Goal: Information Seeking & Learning: Learn about a topic

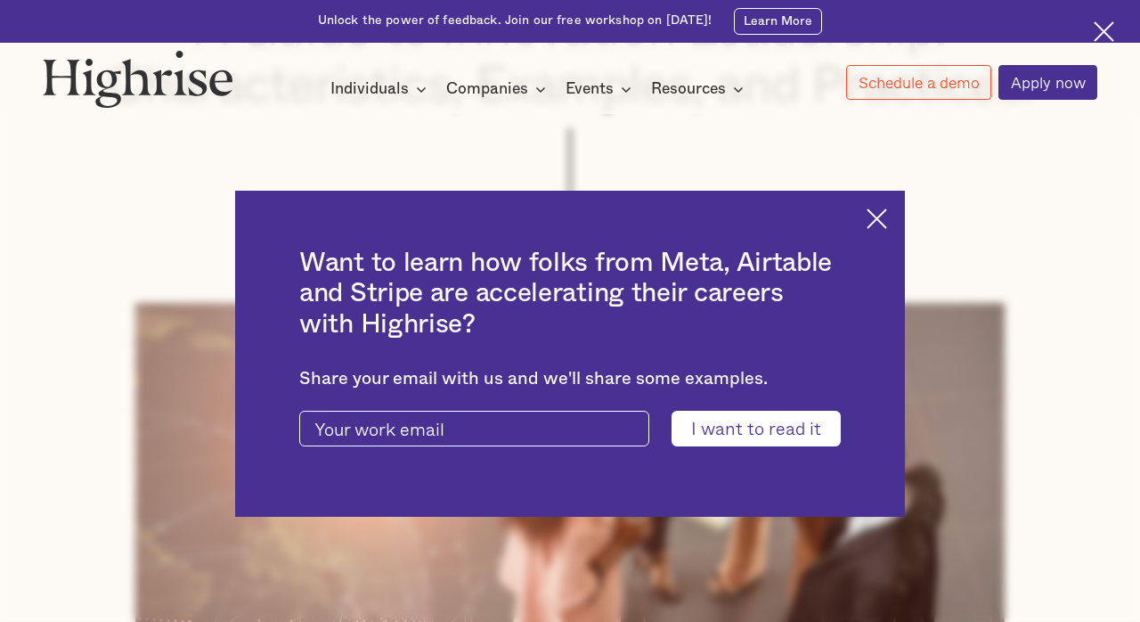
scroll to position [378, 0]
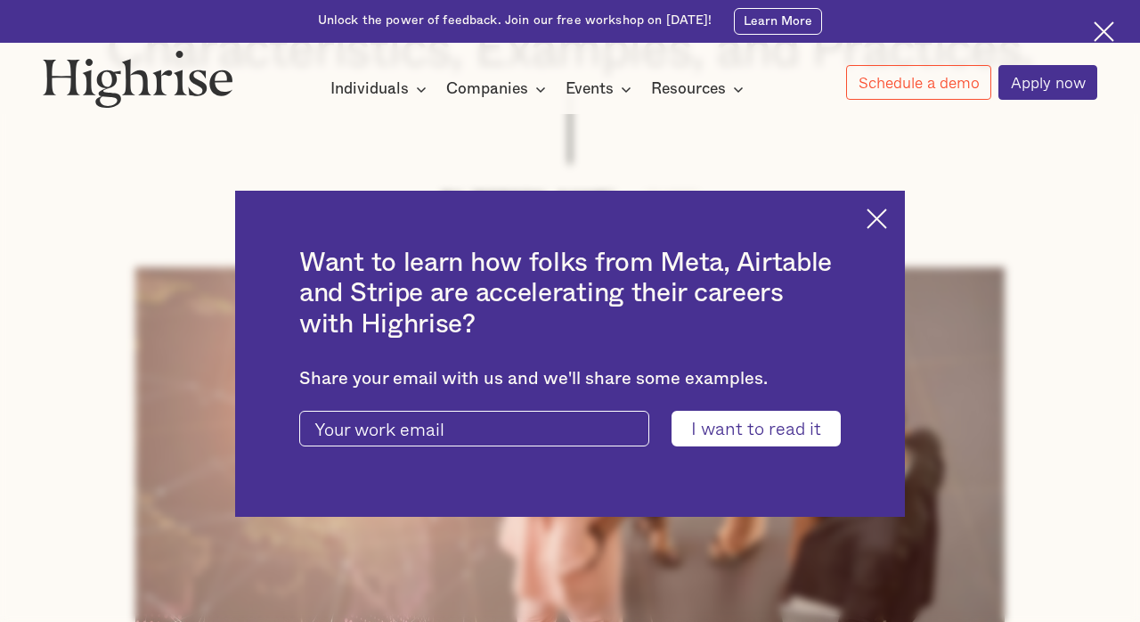
click at [872, 220] on img at bounding box center [877, 218] width 20 height 20
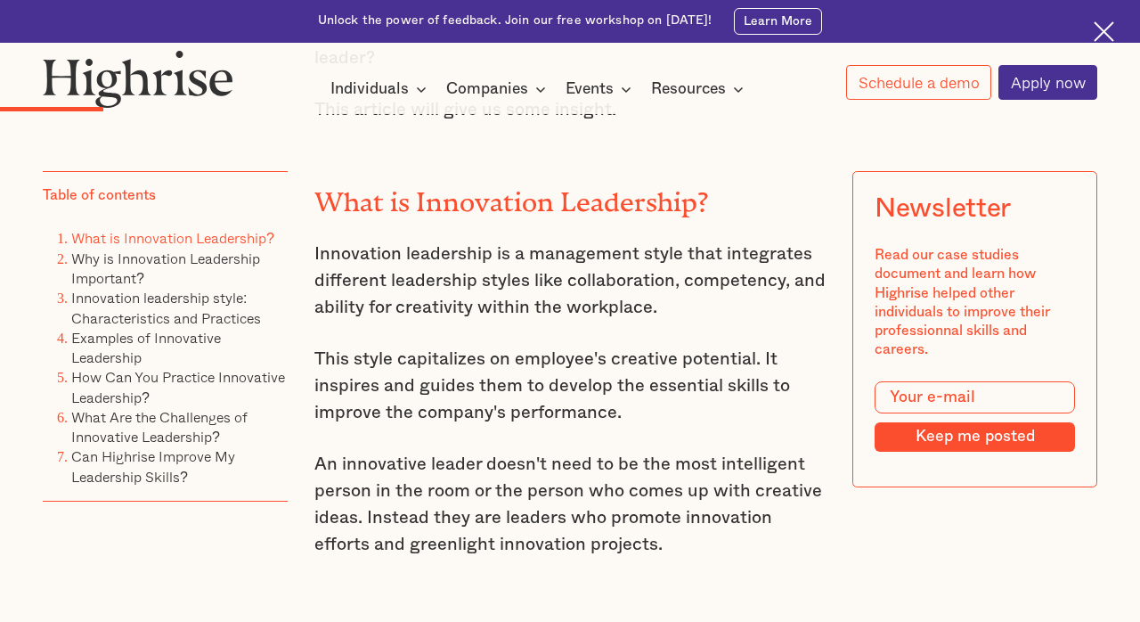
scroll to position [1952, 0]
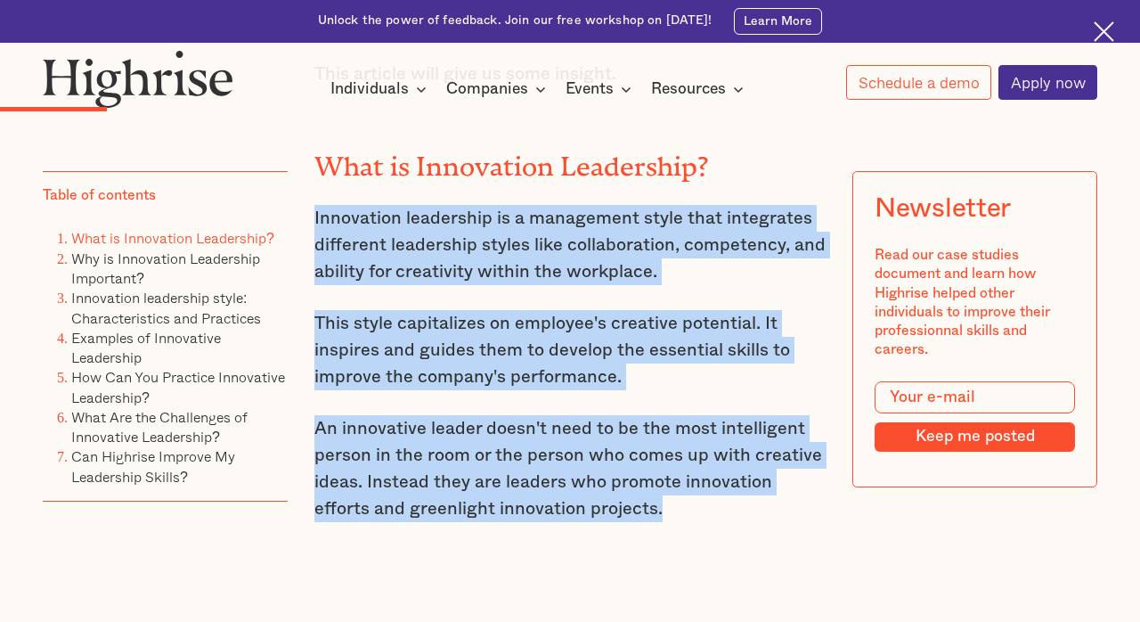
drag, startPoint x: 629, startPoint y: 480, endPoint x: 347, endPoint y: 161, distance: 425.3
click at [403, 209] on p "Innovation leadership is a management style that integrates different leadershi…" at bounding box center [570, 245] width 512 height 80
drag, startPoint x: 600, startPoint y: 489, endPoint x: 307, endPoint y: 175, distance: 429.8
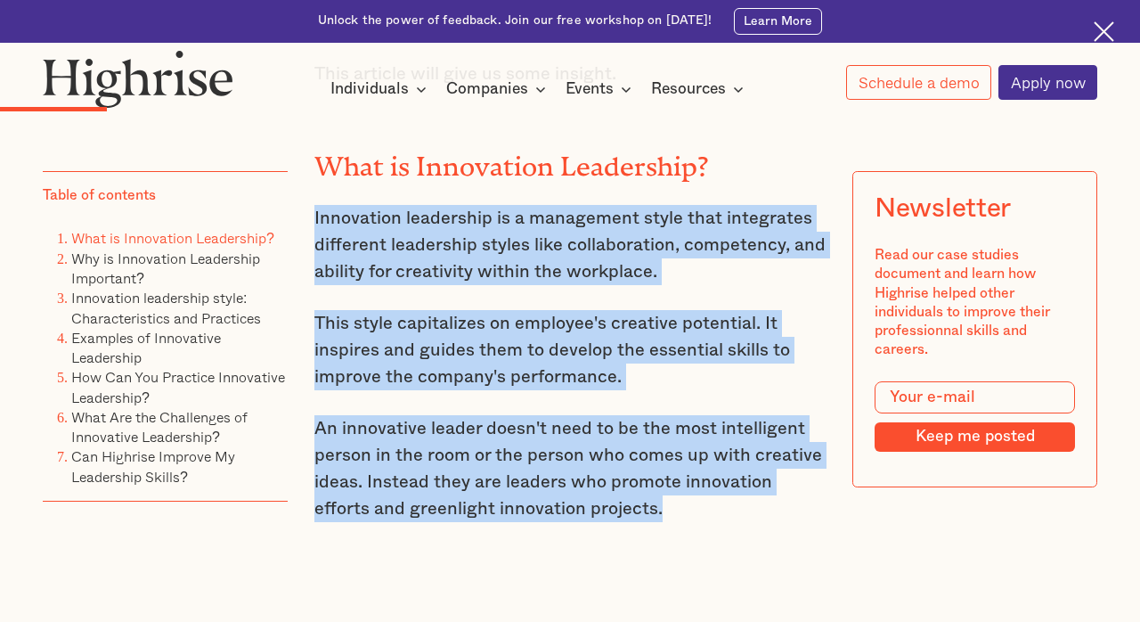
copy div "Innovation leadership is a management style that integrates different leadershi…"
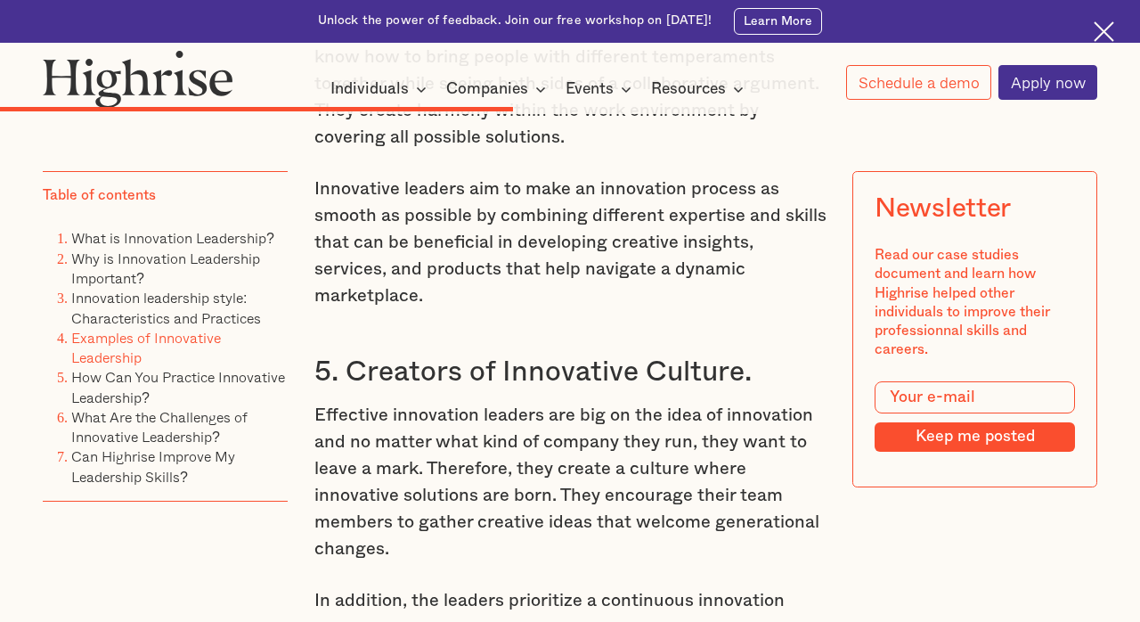
scroll to position [6247, 0]
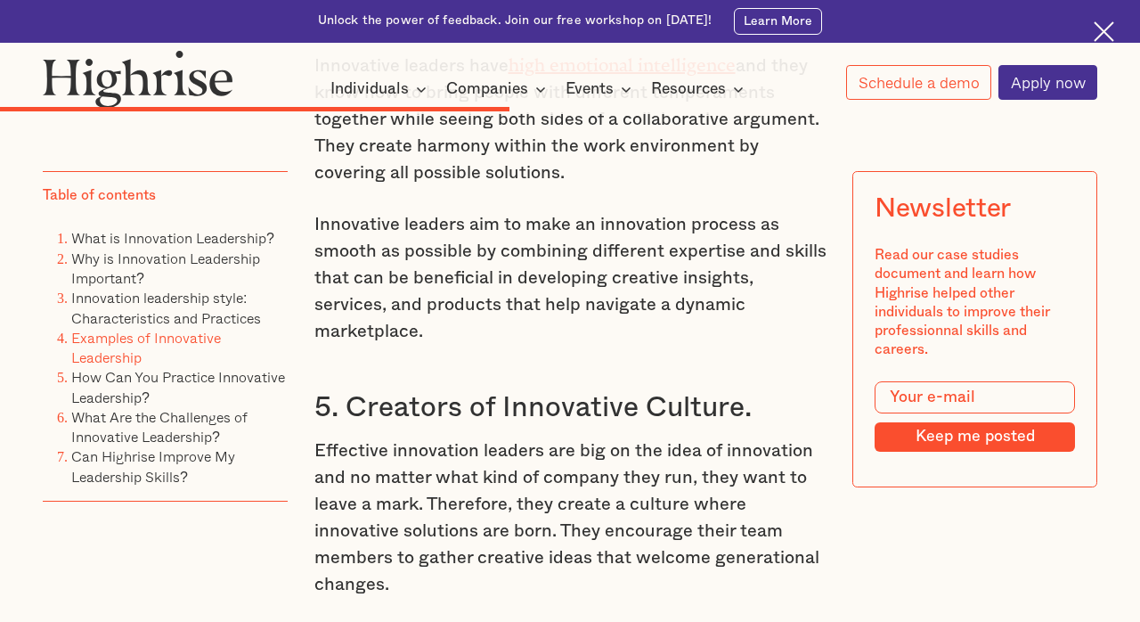
drag, startPoint x: 695, startPoint y: 516, endPoint x: 357, endPoint y: 143, distance: 502.6
click at [537, 437] on p "Effective innovation leaders are big on the idea of innovation and no matter wh…" at bounding box center [570, 517] width 512 height 160
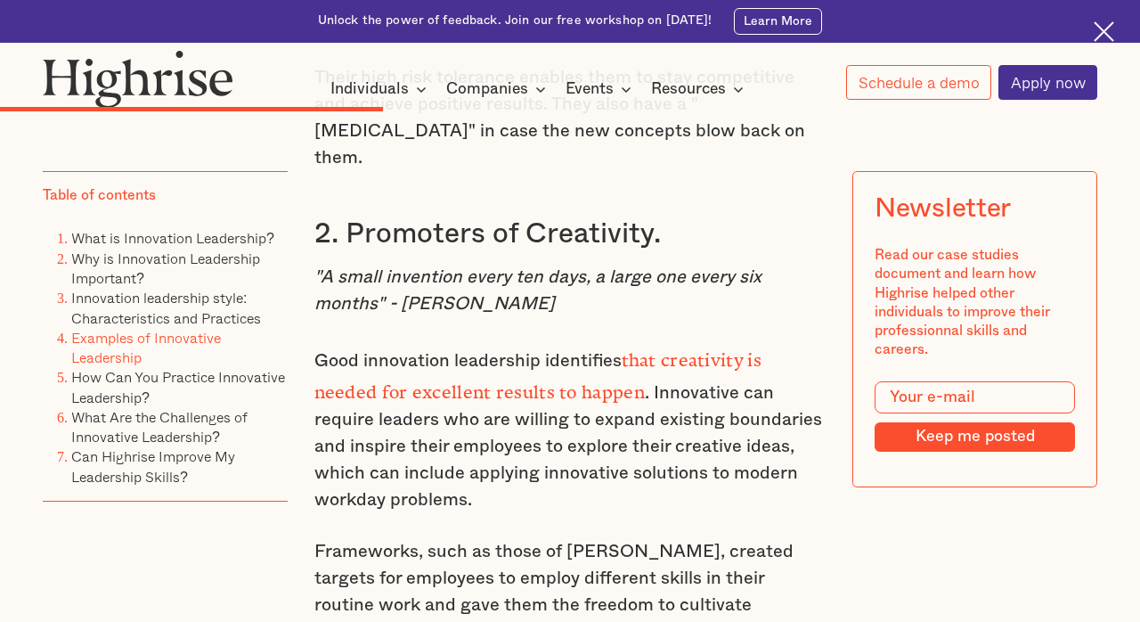
scroll to position [4890, 0]
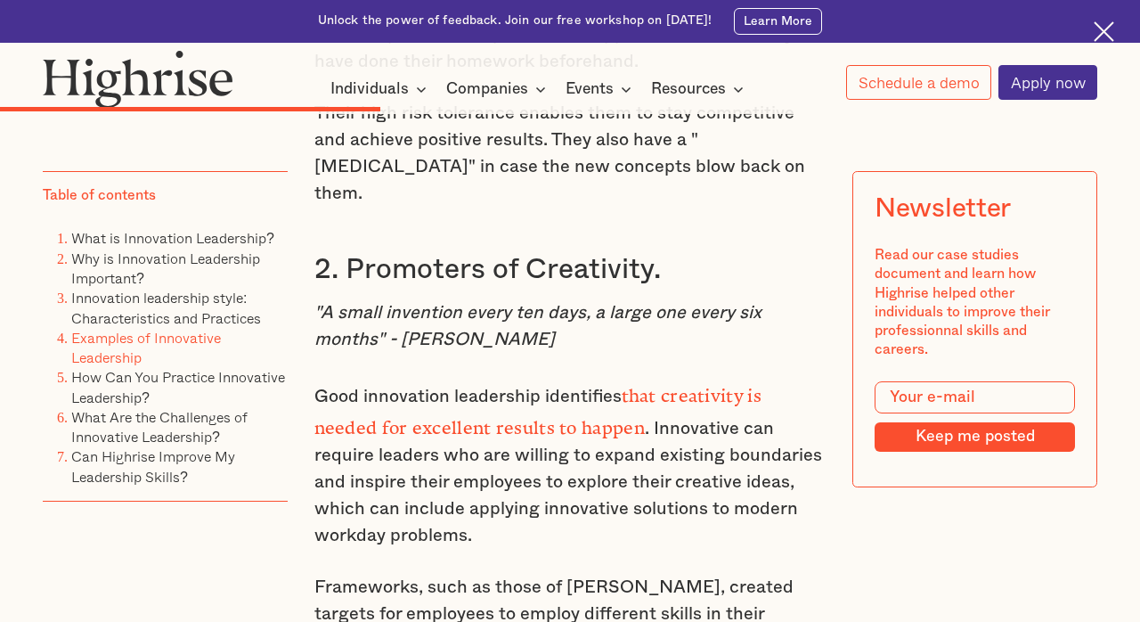
click at [748, 299] on p ""A small invention every ten days, a large one every six months" - [PERSON_NAME]" at bounding box center [570, 325] width 512 height 53
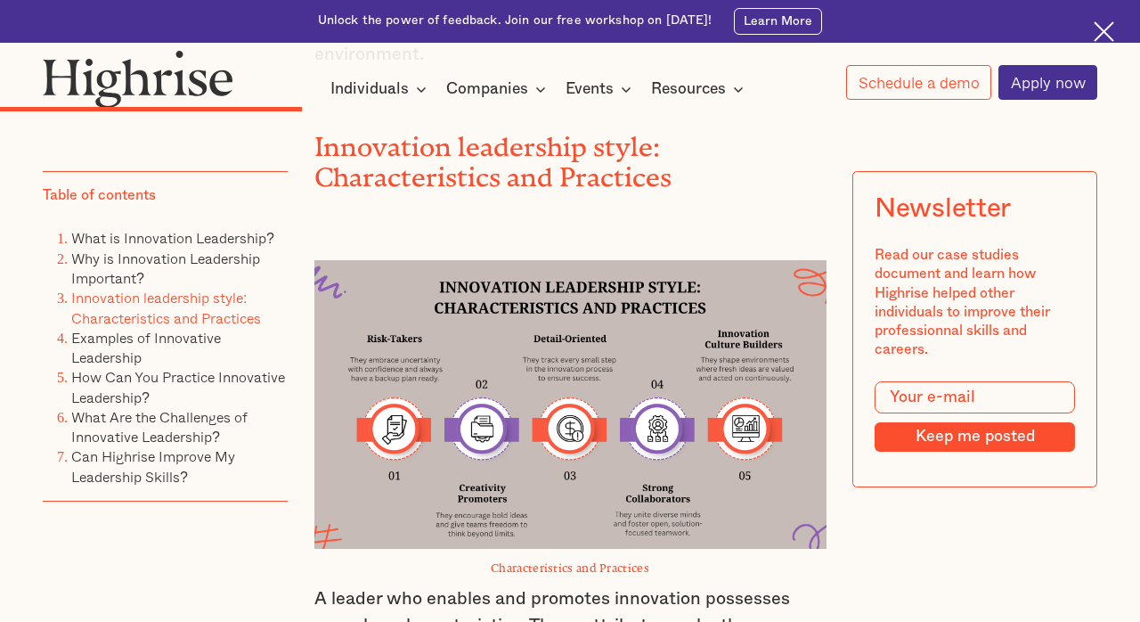
scroll to position [4111, 0]
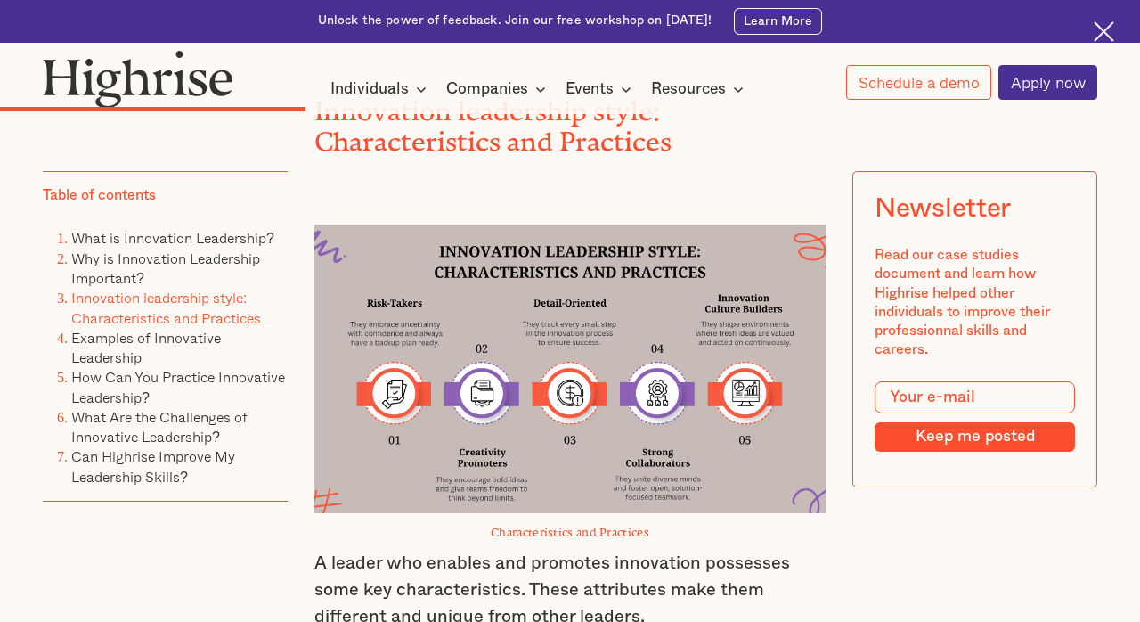
click at [691, 297] on img at bounding box center [570, 368] width 512 height 288
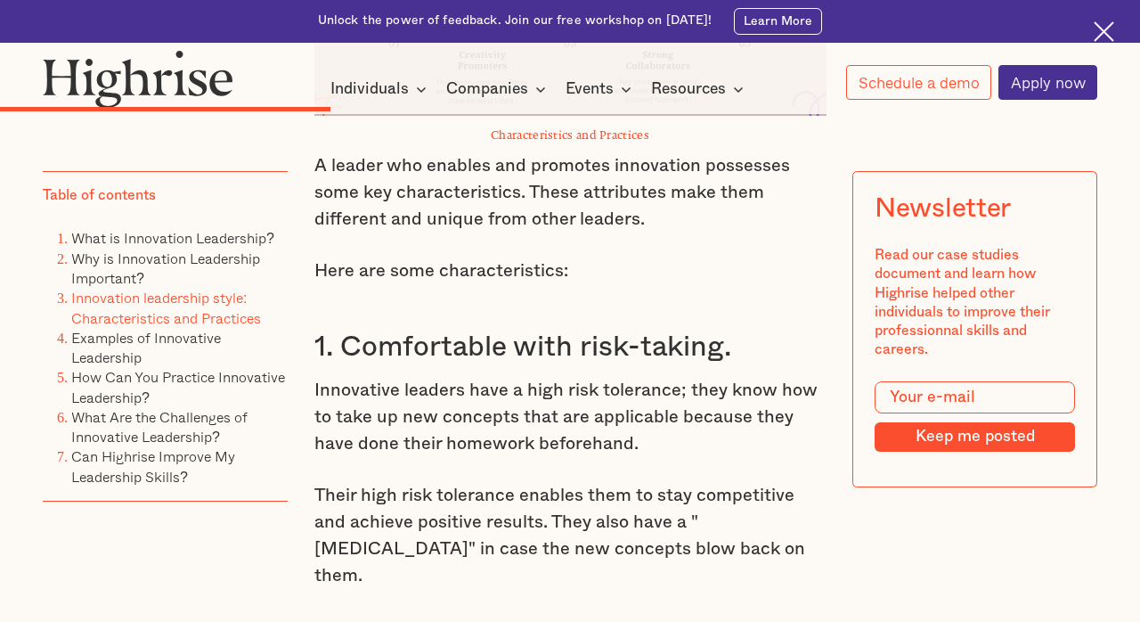
scroll to position [4590, 0]
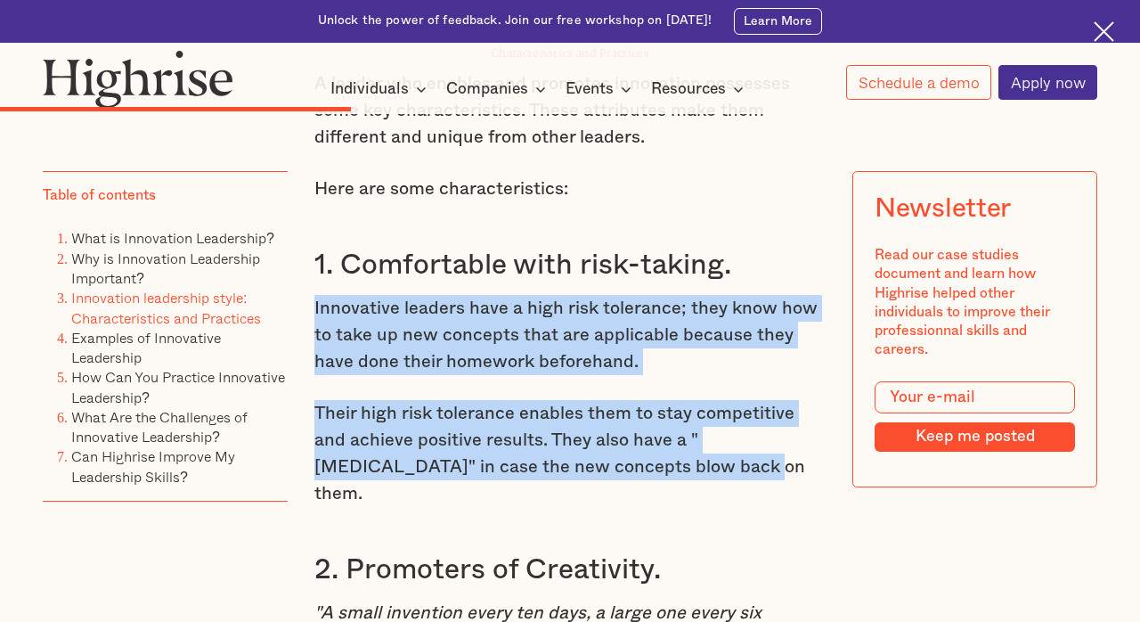
drag, startPoint x: 596, startPoint y: 362, endPoint x: 310, endPoint y: 207, distance: 325.2
copy div "Innovative leaders have a high risk tolerance; they know how to take up new con…"
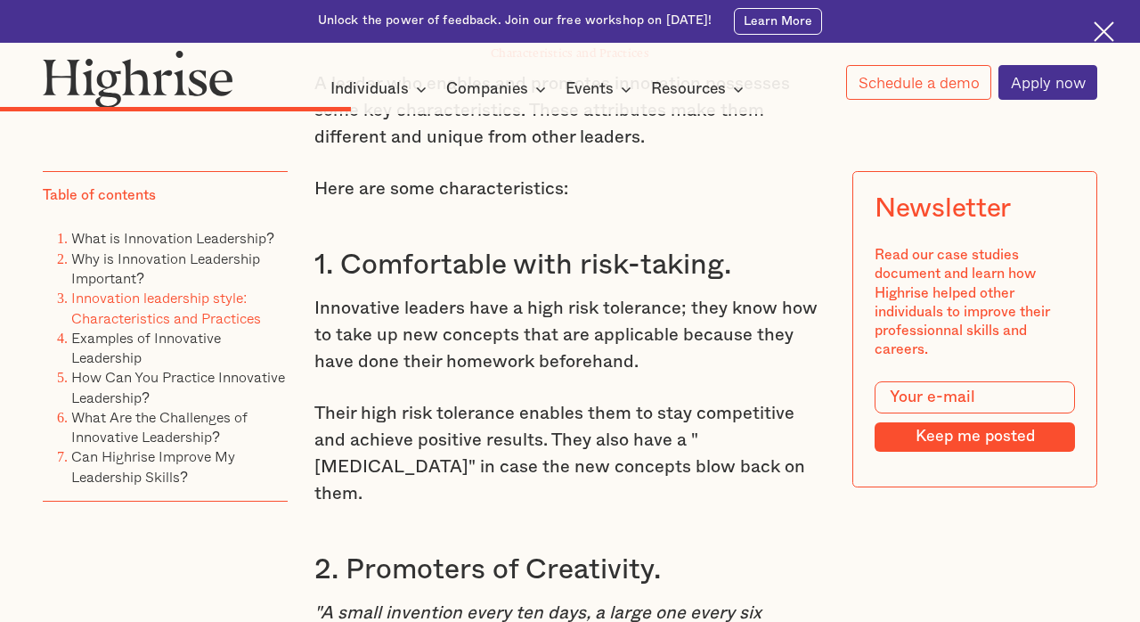
click at [732, 392] on div "Why is Innovation Leadership Important? Innovation leaders like [PERSON_NAME], …" at bounding box center [570, 192] width 512 height 4497
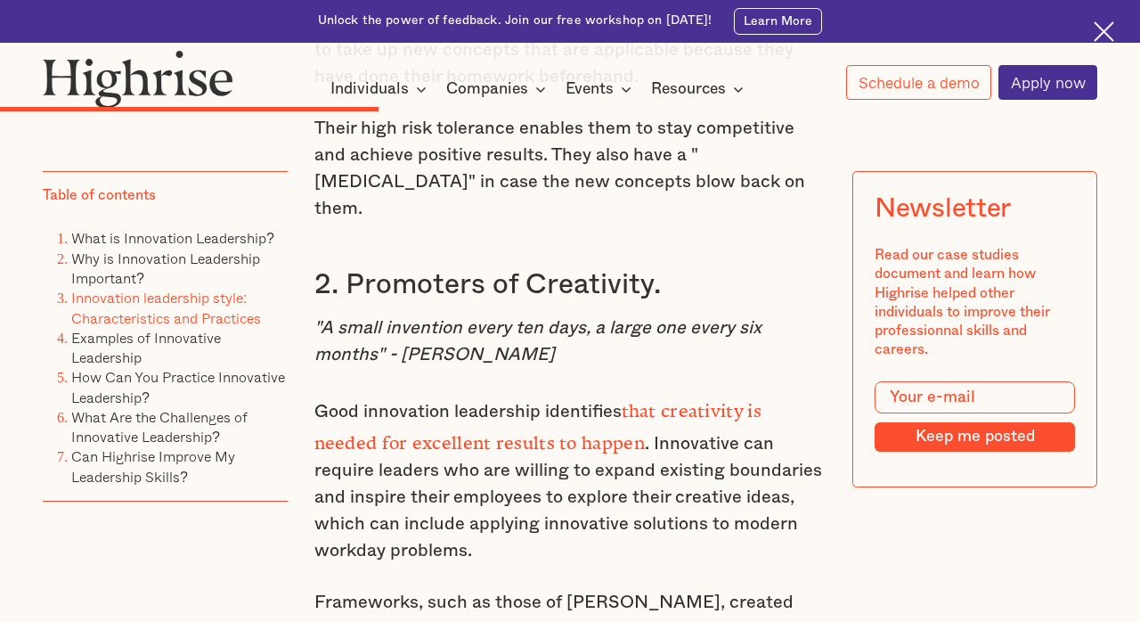
scroll to position [4911, 0]
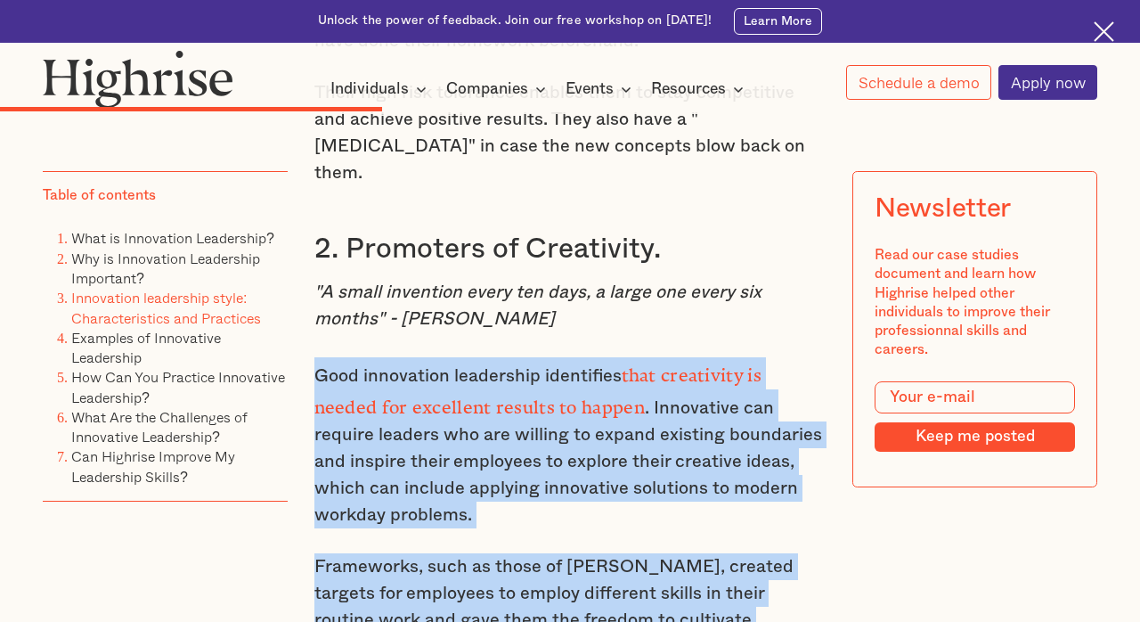
drag, startPoint x: 311, startPoint y: 242, endPoint x: 703, endPoint y: 486, distance: 461.7
copy div "Good innovation leadership identifies that creativity is needed for excellent r…"
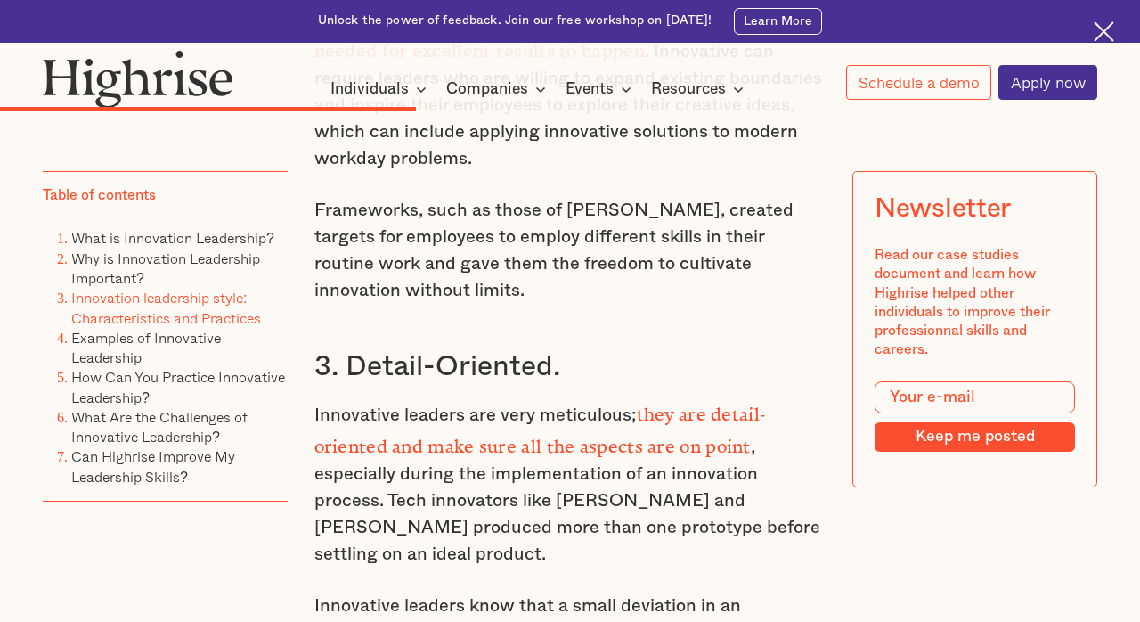
scroll to position [5303, 0]
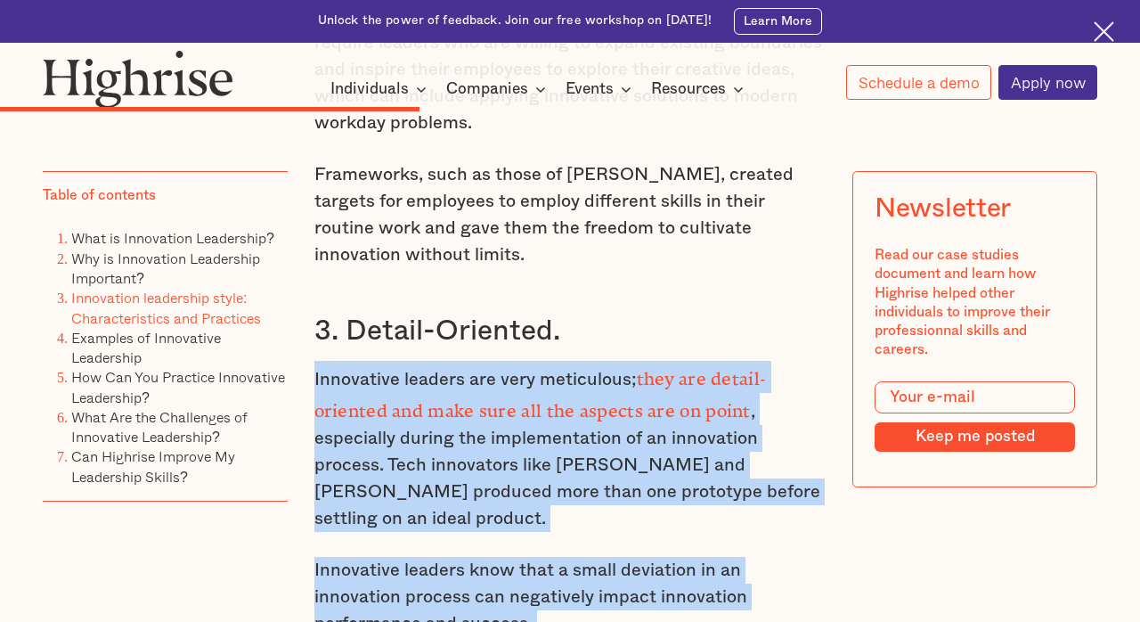
drag, startPoint x: 825, startPoint y: 558, endPoint x: 314, endPoint y: 201, distance: 623.7
click at [419, 361] on p "Innovative leaders are very meticulous; they are detail-oriented and make sure …" at bounding box center [570, 446] width 512 height 171
drag, startPoint x: 787, startPoint y: 550, endPoint x: 308, endPoint y: 216, distance: 584.1
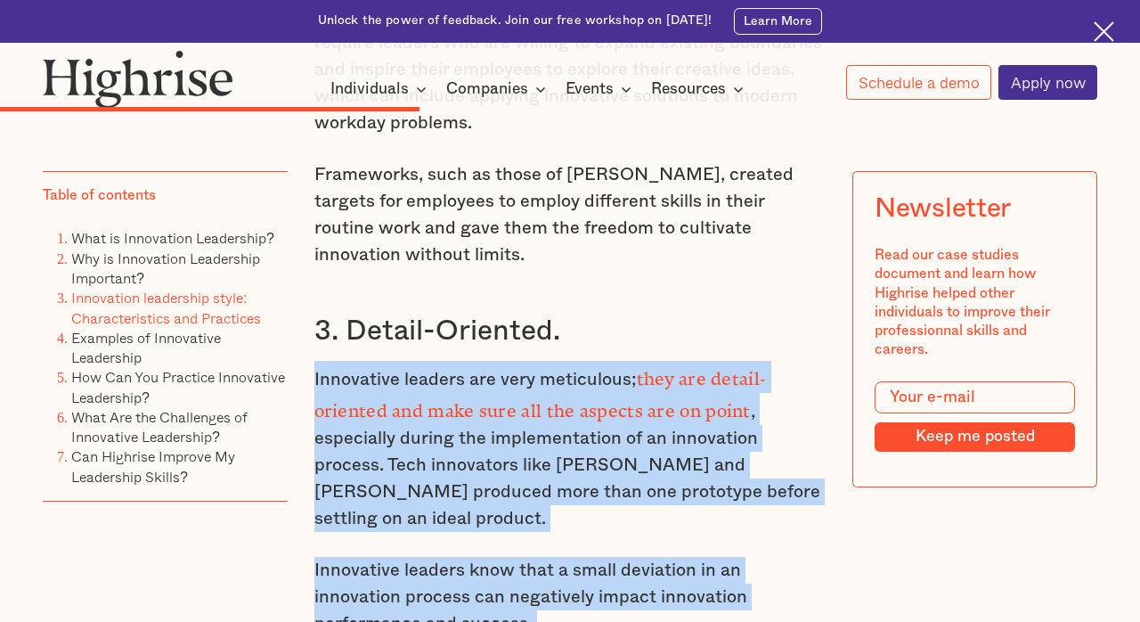
copy div "Innovative leaders are very meticulous; they are detail-oriented and make sure …"
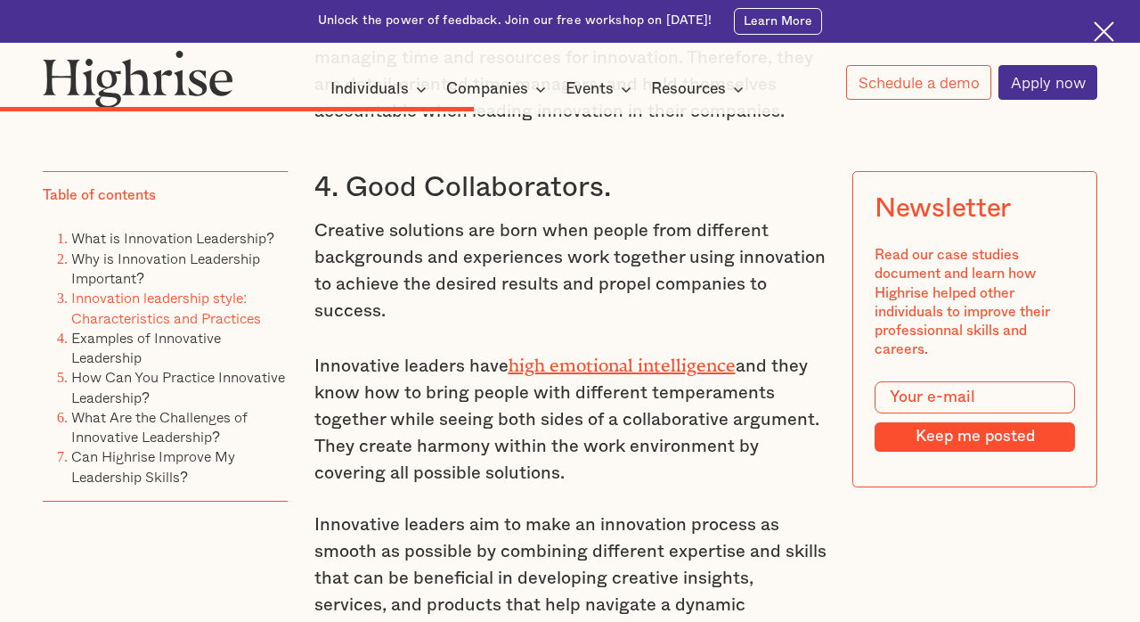
scroll to position [5982, 0]
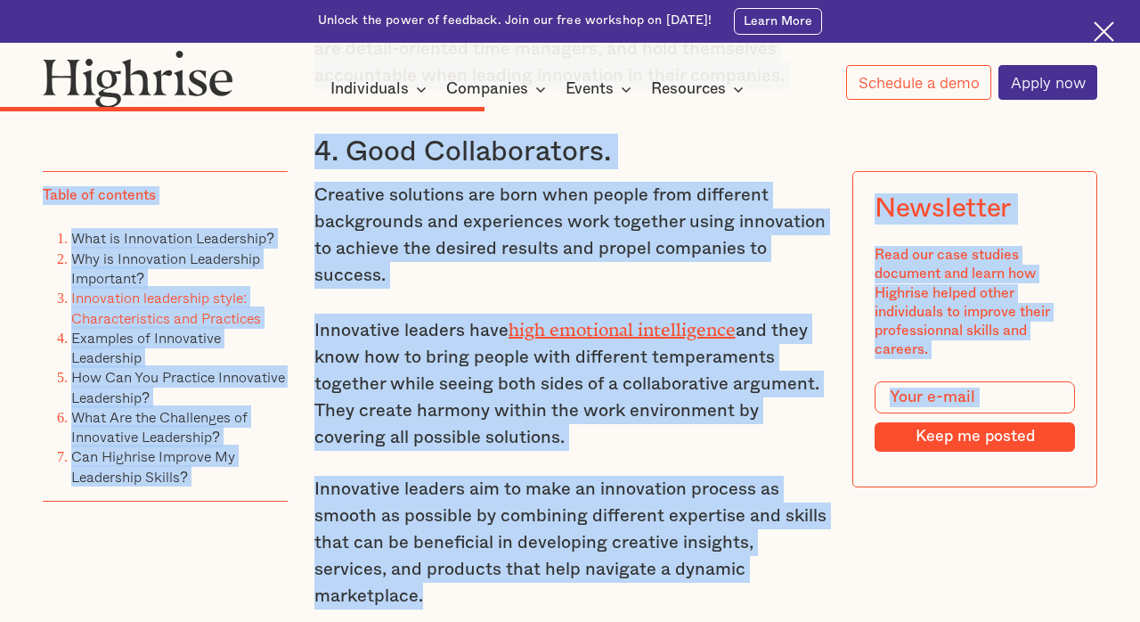
drag, startPoint x: 773, startPoint y: 363, endPoint x: 416, endPoint y: 109, distance: 438.7
click at [791, 476] on p "Innovative leaders aim to make an innovation process as smooth as possible by c…" at bounding box center [570, 543] width 512 height 134
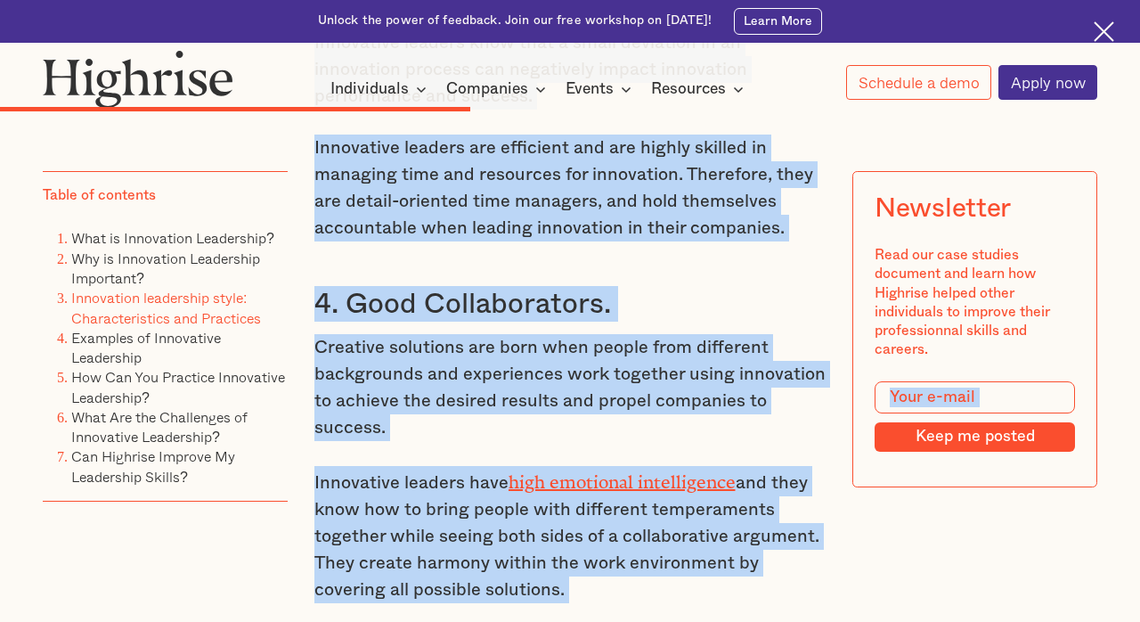
scroll to position [5829, 0]
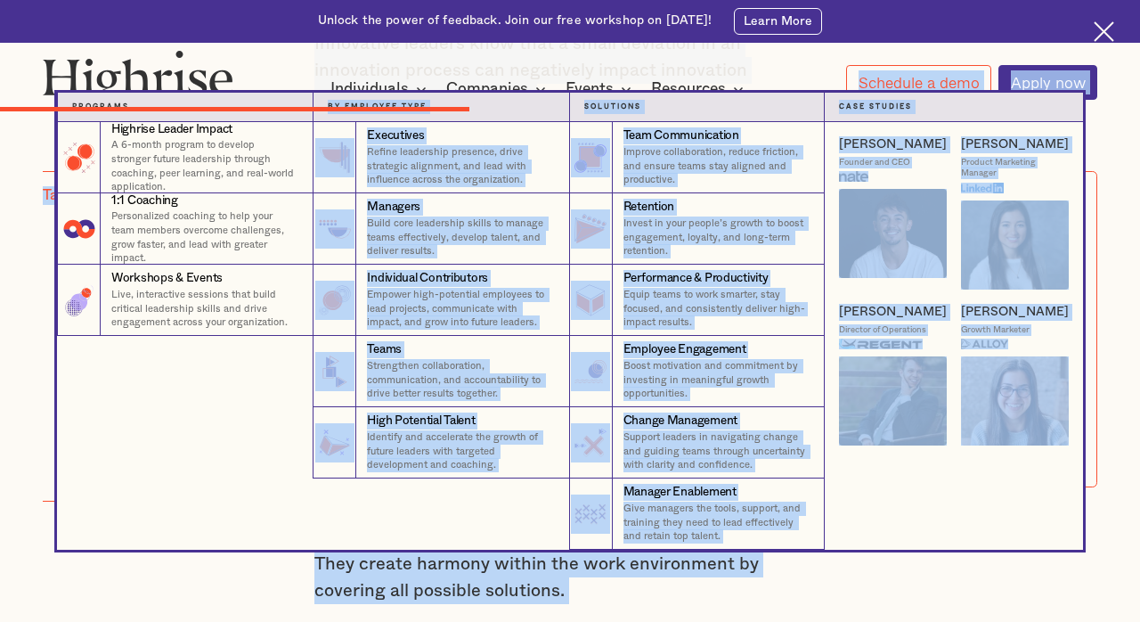
drag, startPoint x: 786, startPoint y: 471, endPoint x: 486, endPoint y: 99, distance: 477.7
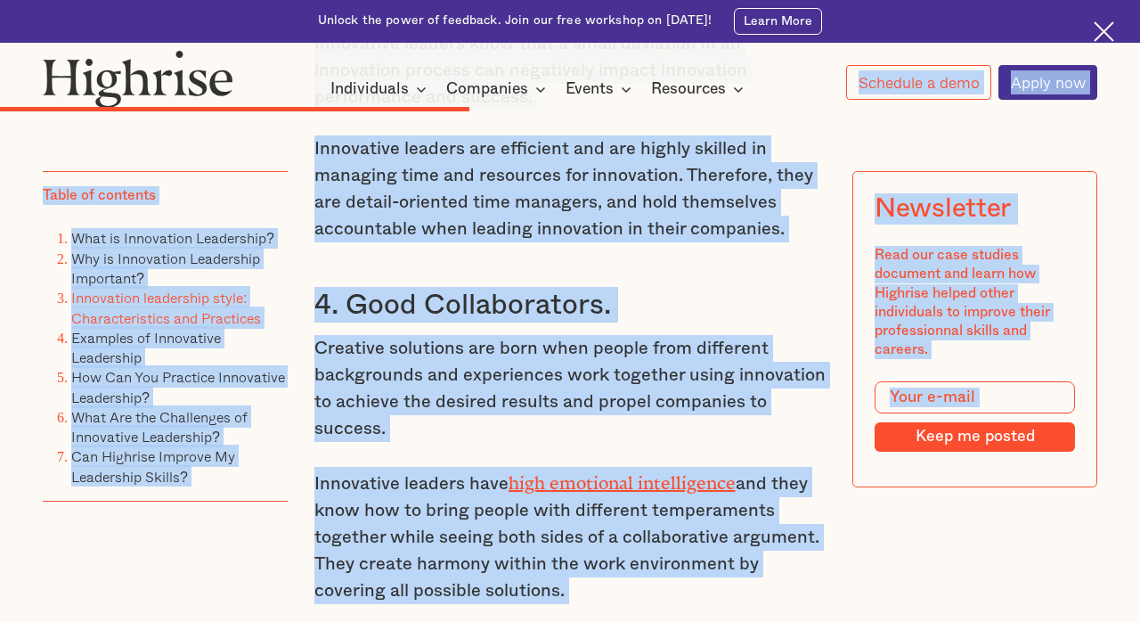
click at [436, 335] on p "Creative solutions are born when people from different backgrounds and experien…" at bounding box center [570, 388] width 512 height 107
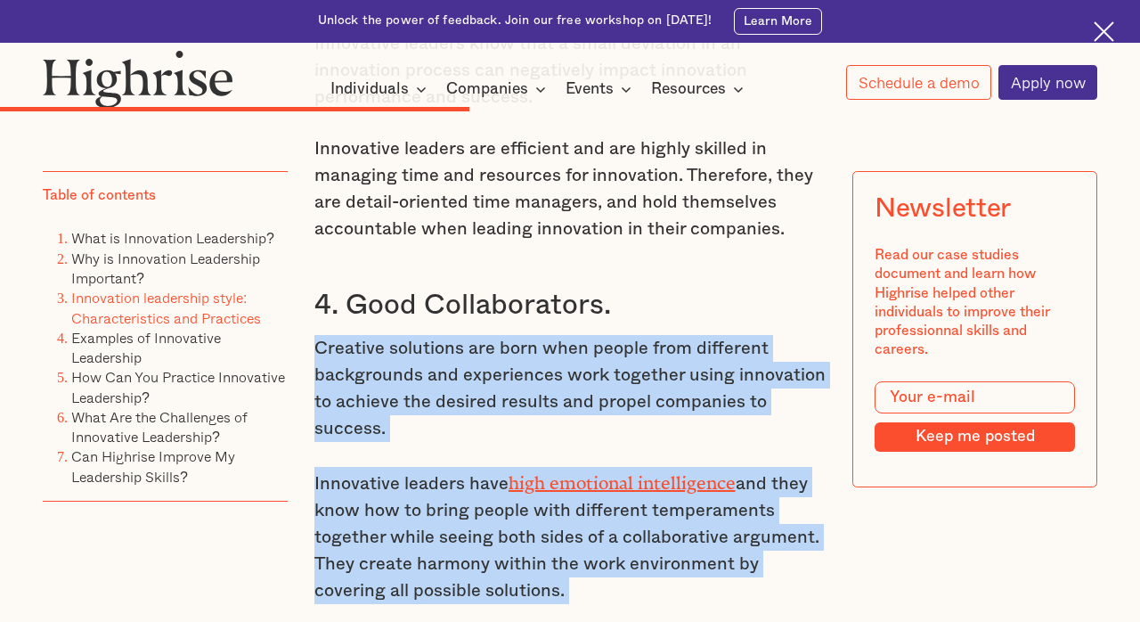
drag, startPoint x: 316, startPoint y: 141, endPoint x: 768, endPoint y: 520, distance: 589.9
copy div "Creative solutions are born when people from different backgrounds and experien…"
click at [802, 335] on p "Creative solutions are born when people from different backgrounds and experien…" at bounding box center [570, 388] width 512 height 107
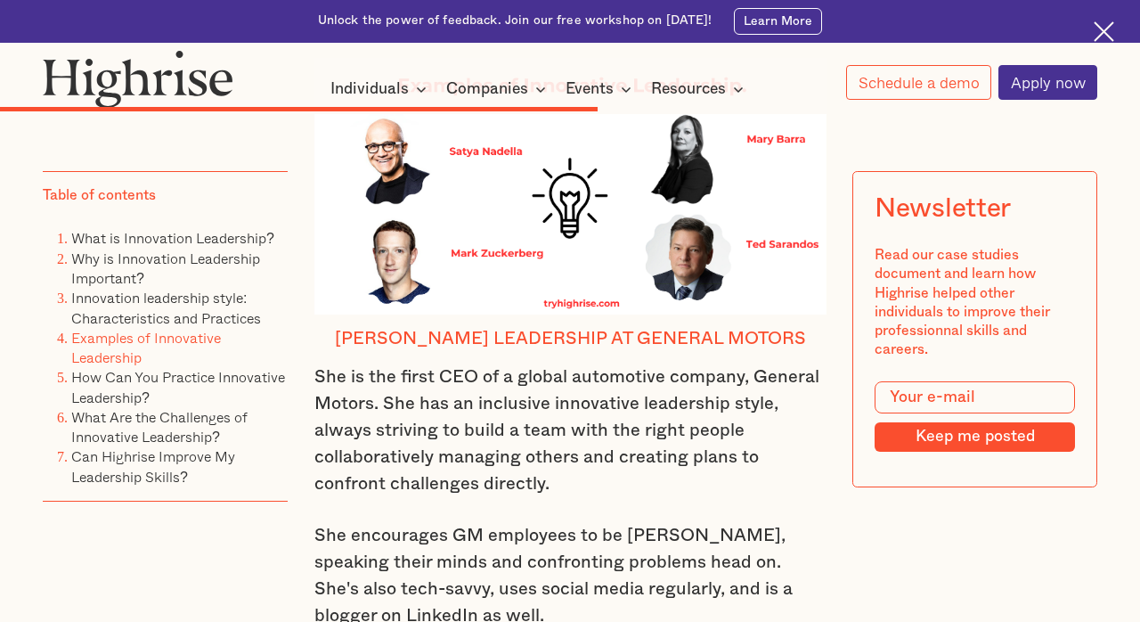
scroll to position [7207, 0]
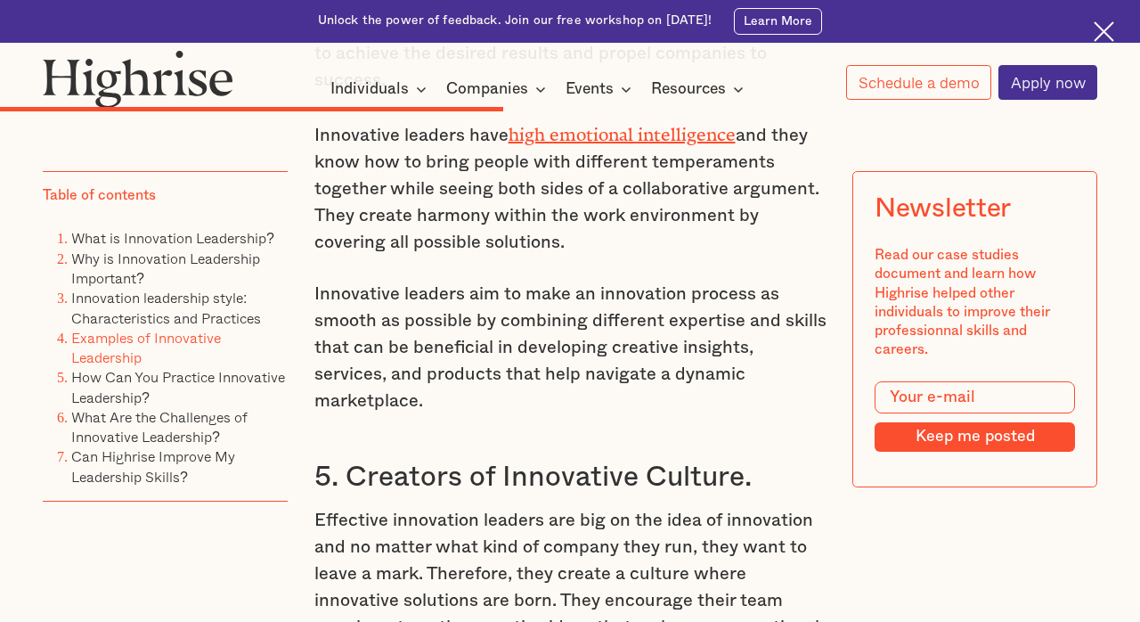
scroll to position [6213, 0]
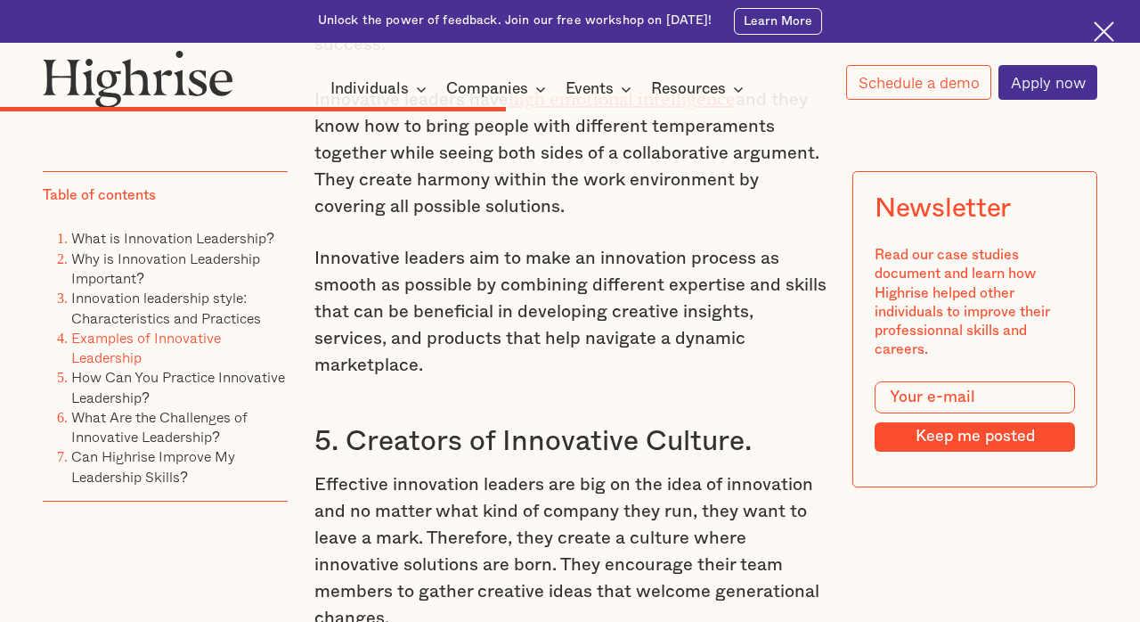
drag, startPoint x: 727, startPoint y: 547, endPoint x: 318, endPoint y: 249, distance: 505.6
copy div "Effective innovation leaders are big on the idea of innovation and no matter wh…"
